Goal: Check status: Check status

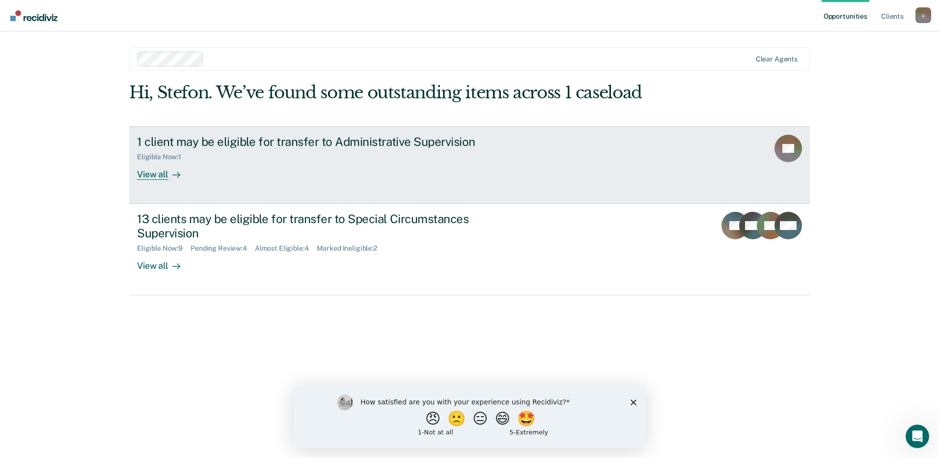
click at [159, 171] on div "View all" at bounding box center [164, 170] width 55 height 19
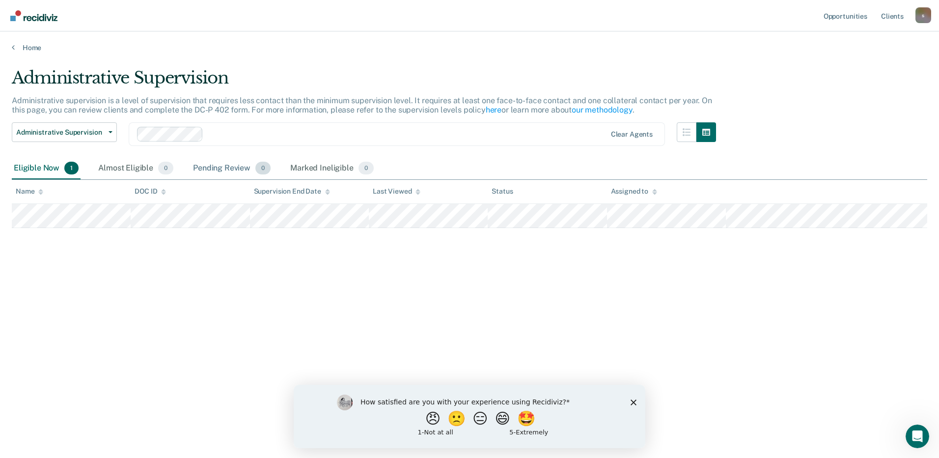
click at [221, 170] on div "Pending Review 0" at bounding box center [232, 169] width 82 height 22
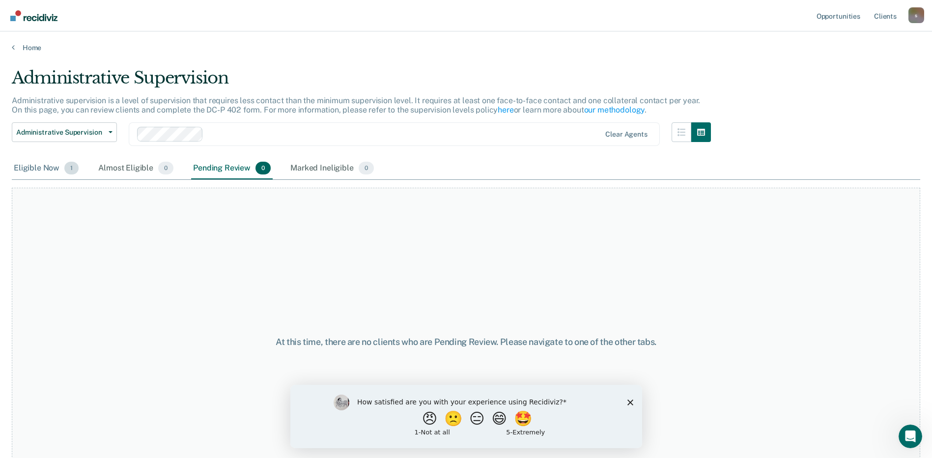
click at [40, 164] on div "Eligible Now 1" at bounding box center [46, 169] width 69 height 22
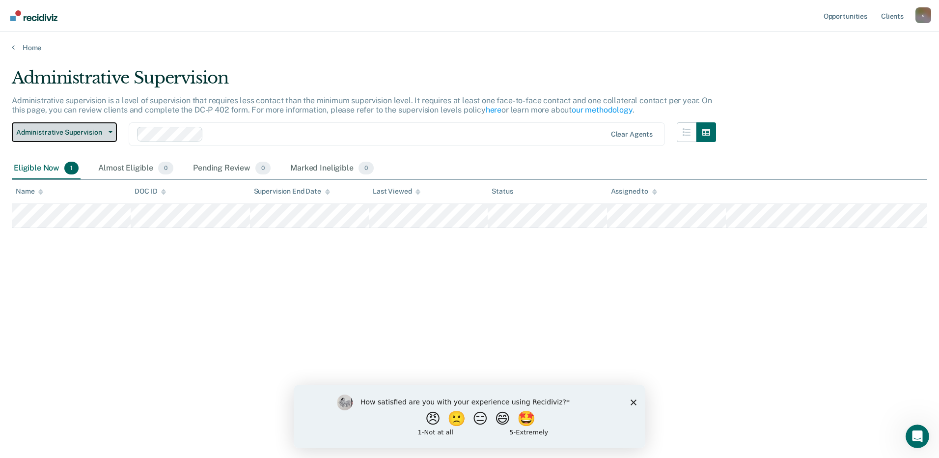
click at [115, 137] on button "Administrative Supervision" at bounding box center [64, 132] width 105 height 20
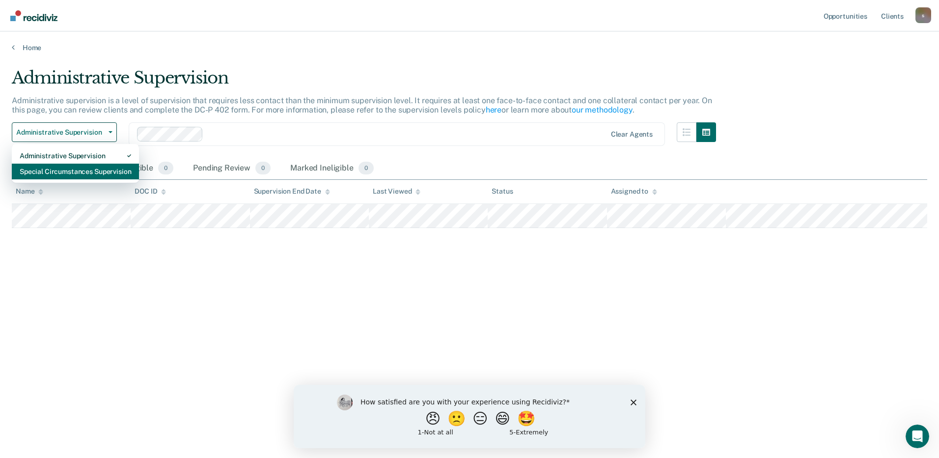
click at [91, 171] on div "Special Circumstances Supervision" at bounding box center [76, 172] width 112 height 16
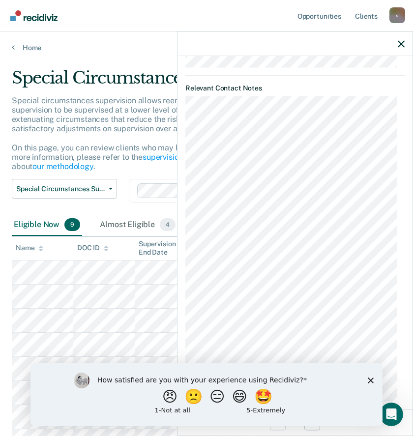
scroll to position [383, 0]
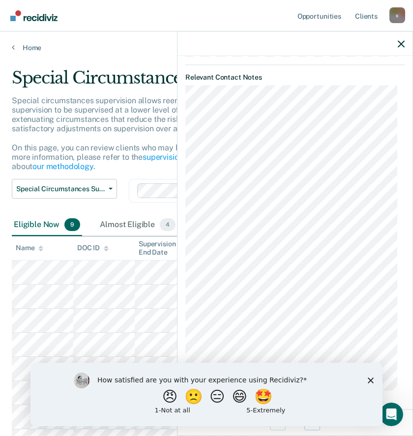
click at [370, 377] on icon "Close survey" at bounding box center [371, 380] width 6 height 6
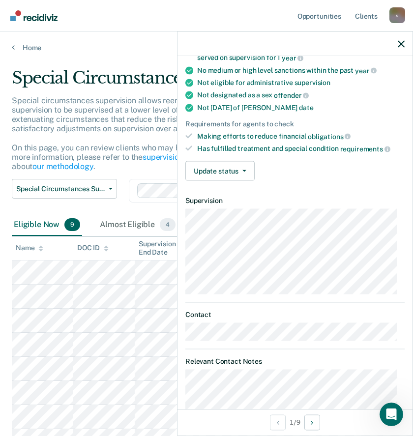
scroll to position [0, 0]
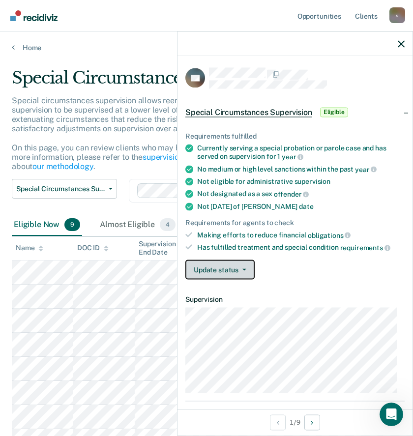
click at [245, 266] on button "Update status" at bounding box center [219, 269] width 69 height 20
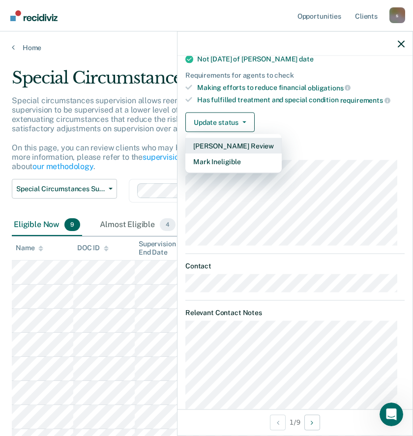
scroll to position [98, 0]
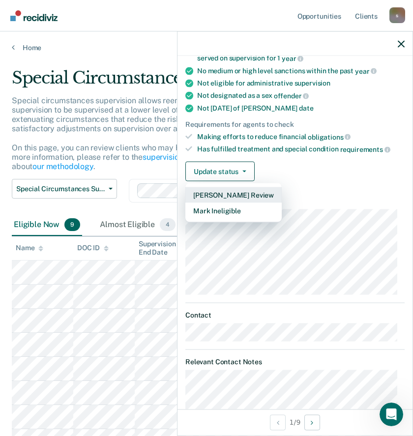
click at [232, 195] on button "[PERSON_NAME] Review" at bounding box center [233, 195] width 96 height 16
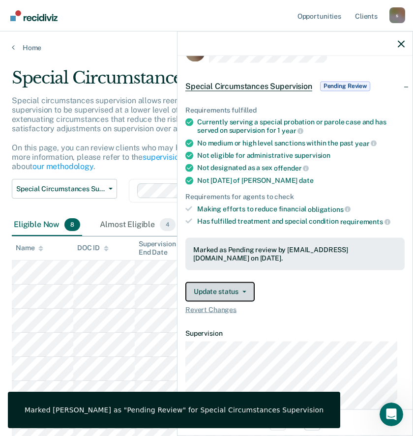
scroll to position [0, 0]
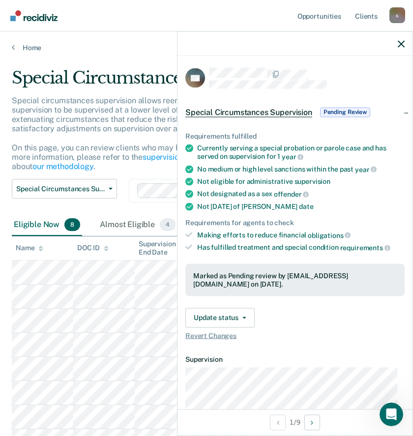
click at [399, 39] on div at bounding box center [294, 43] width 235 height 25
click at [400, 45] on icon "button" at bounding box center [400, 43] width 7 height 7
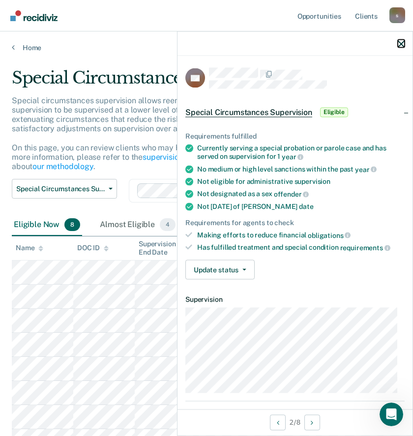
click at [401, 40] on button "button" at bounding box center [400, 43] width 7 height 8
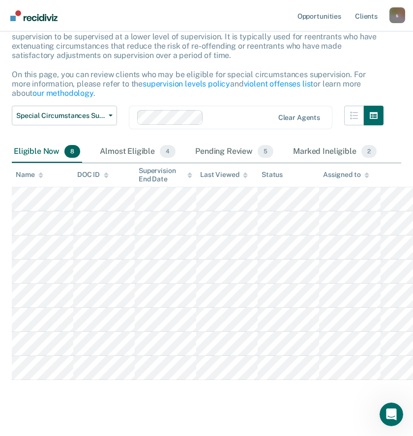
scroll to position [88, 0]
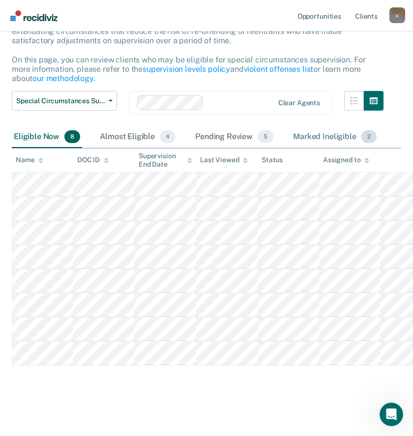
click at [330, 134] on div "Marked Ineligible 2" at bounding box center [334, 137] width 87 height 22
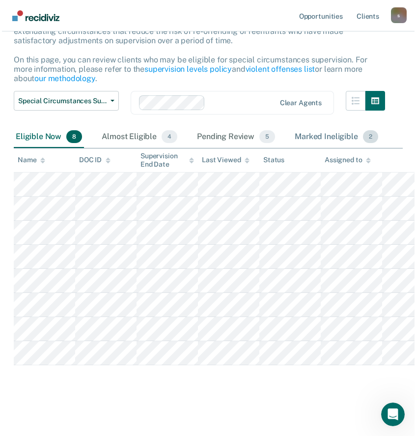
scroll to position [0, 0]
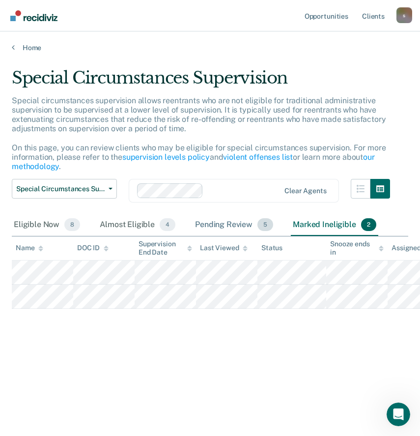
click at [217, 226] on div "Pending Review 5" at bounding box center [234, 225] width 82 height 22
